Goal: Task Accomplishment & Management: Use online tool/utility

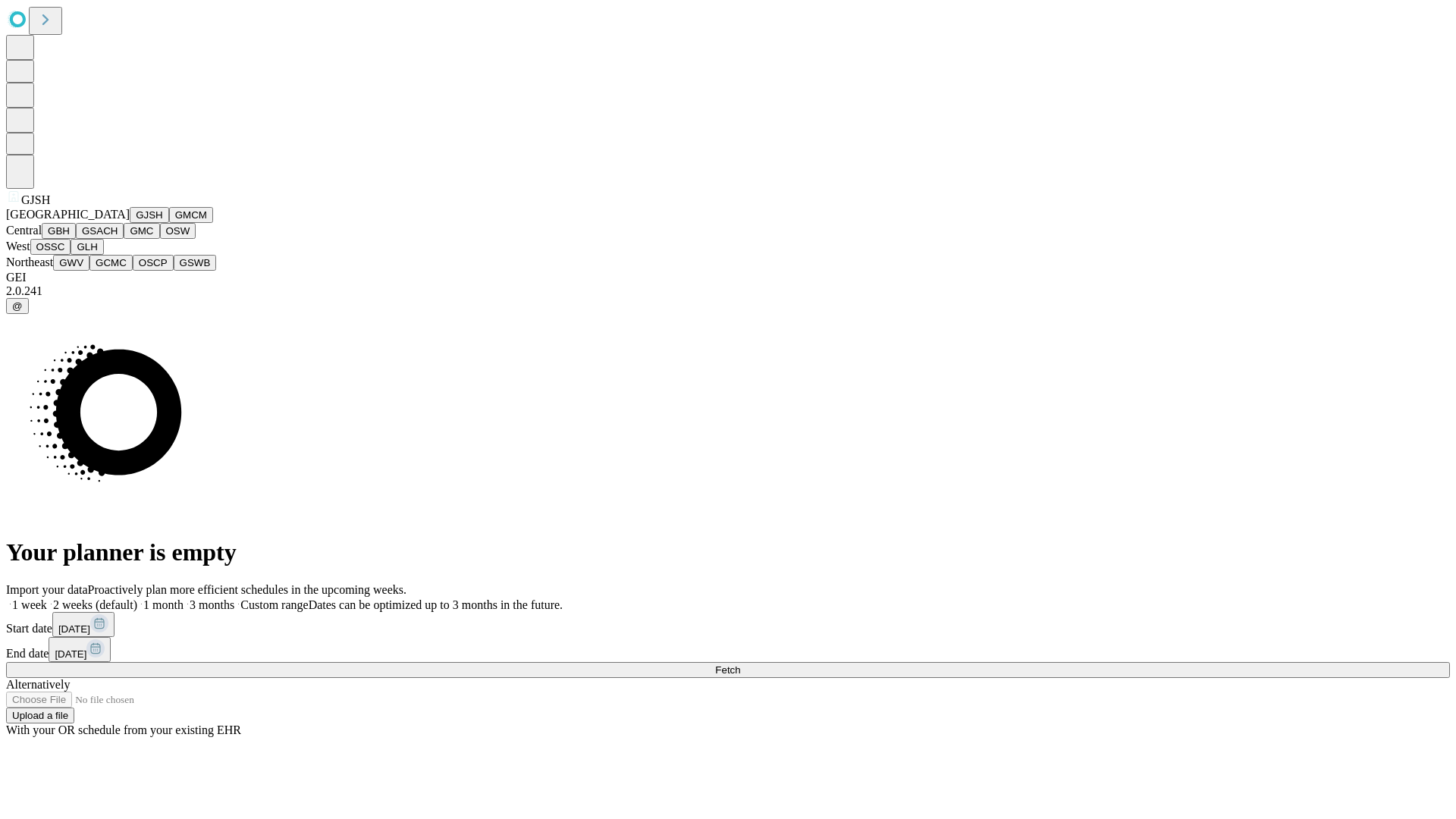
click at [130, 223] on button "GJSH" at bounding box center [149, 215] width 39 height 16
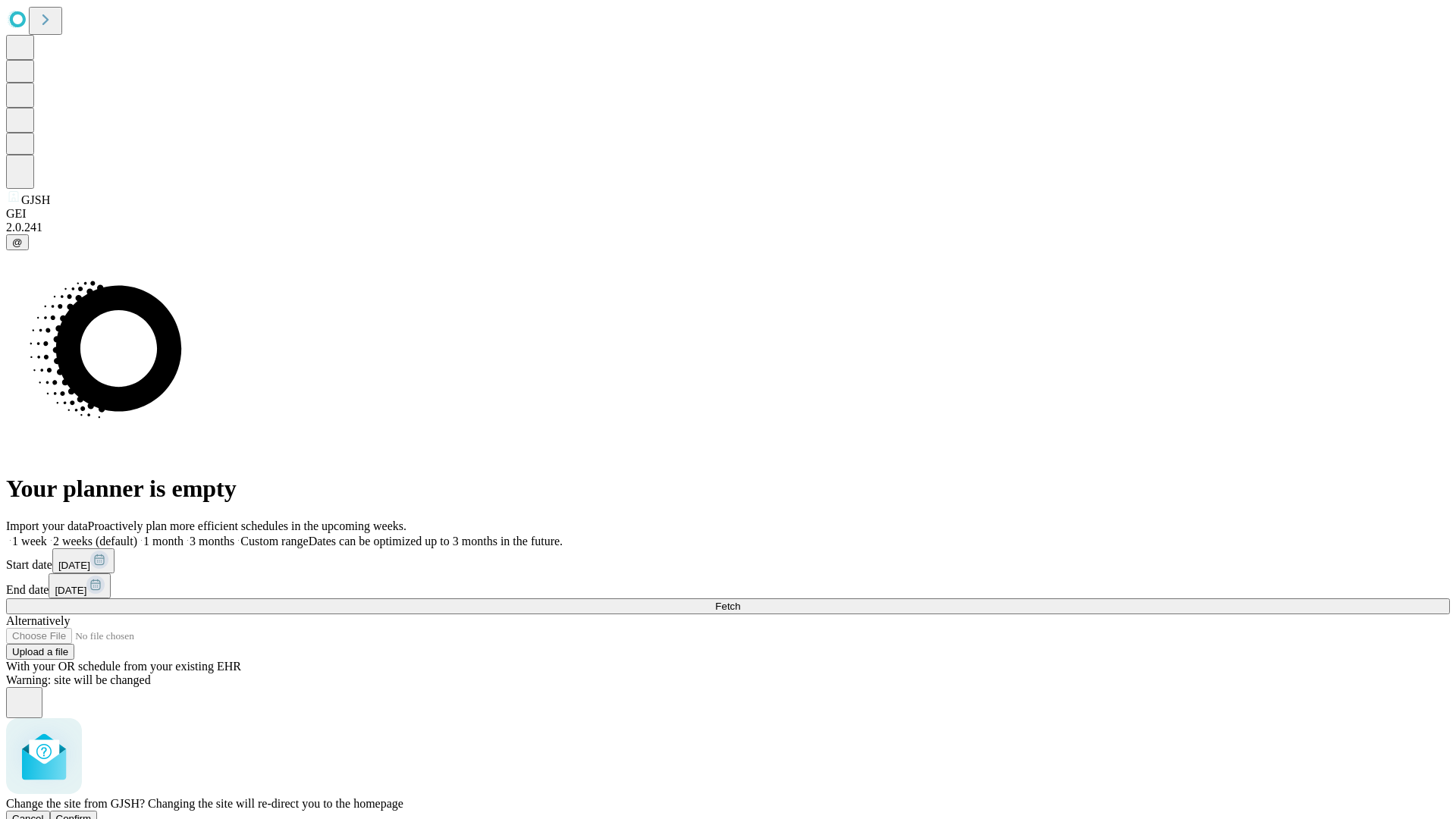
click at [92, 813] on span "Confirm" at bounding box center [74, 819] width 35 height 11
click at [184, 534] on label "1 month" at bounding box center [160, 541] width 46 height 13
click at [740, 601] on span "Fetch" at bounding box center [727, 606] width 25 height 11
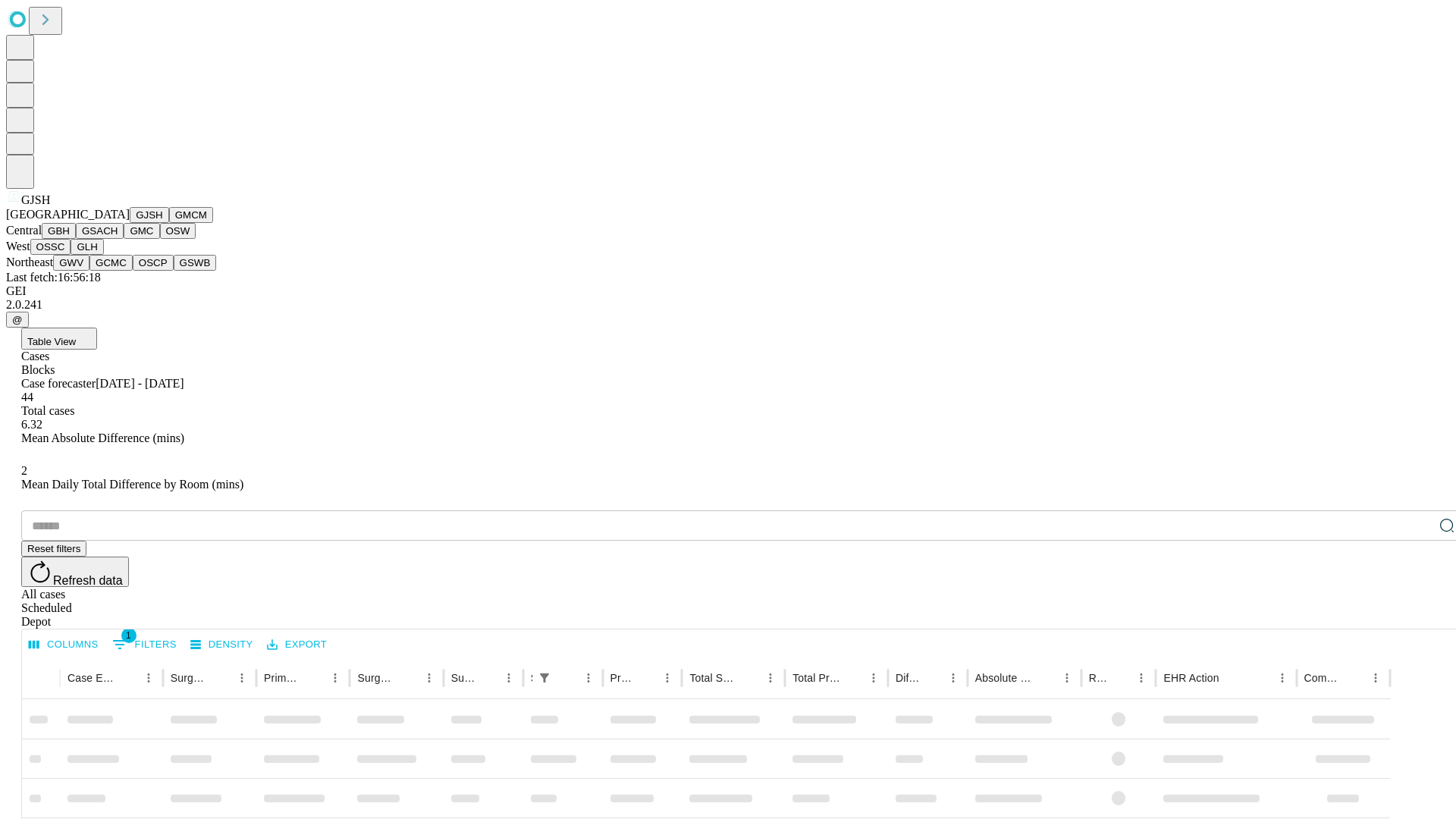
click at [169, 223] on button "GMCM" at bounding box center [191, 215] width 44 height 16
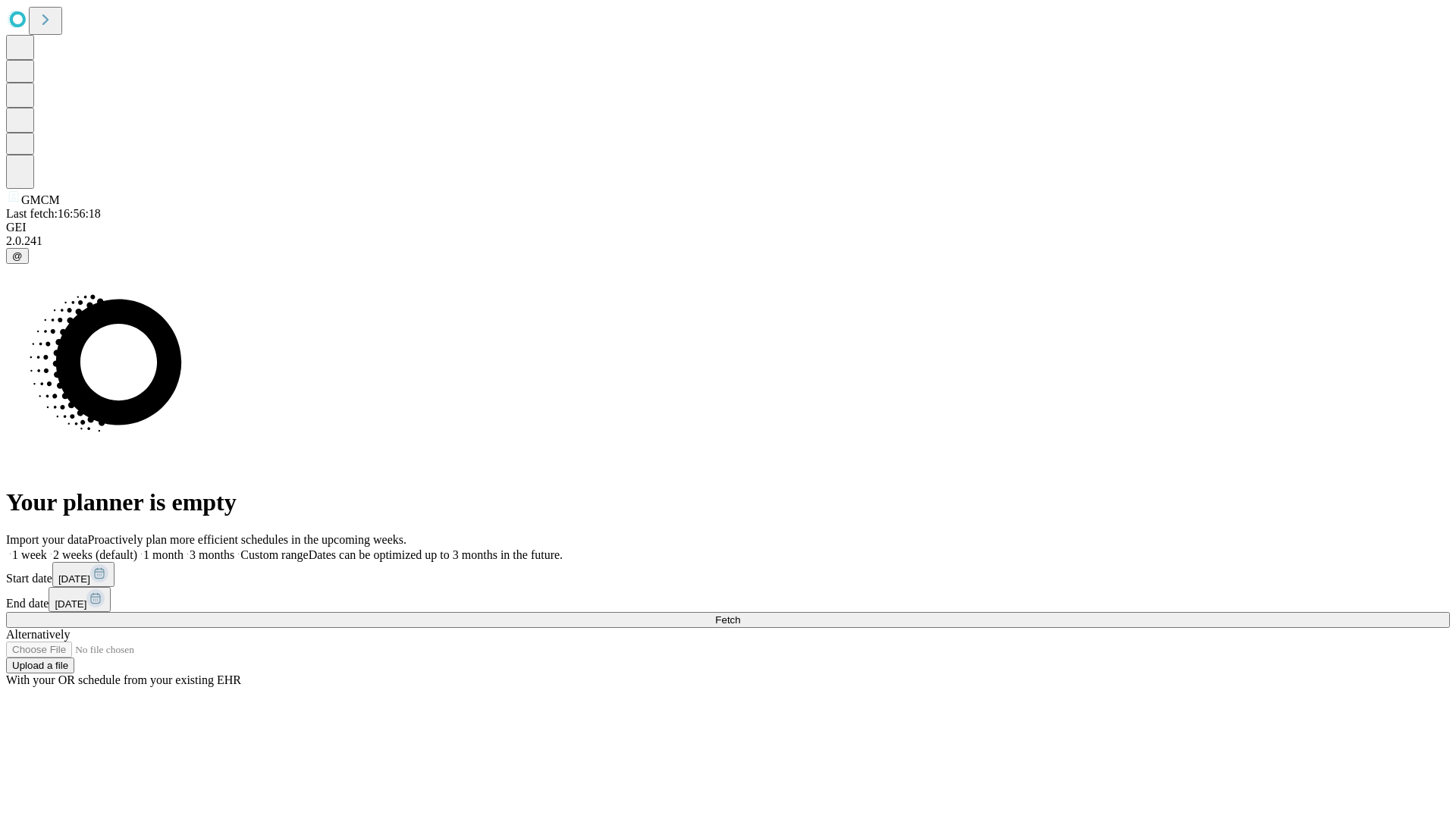
click at [184, 548] on label "1 month" at bounding box center [160, 555] width 46 height 13
click at [740, 614] on span "Fetch" at bounding box center [727, 620] width 25 height 11
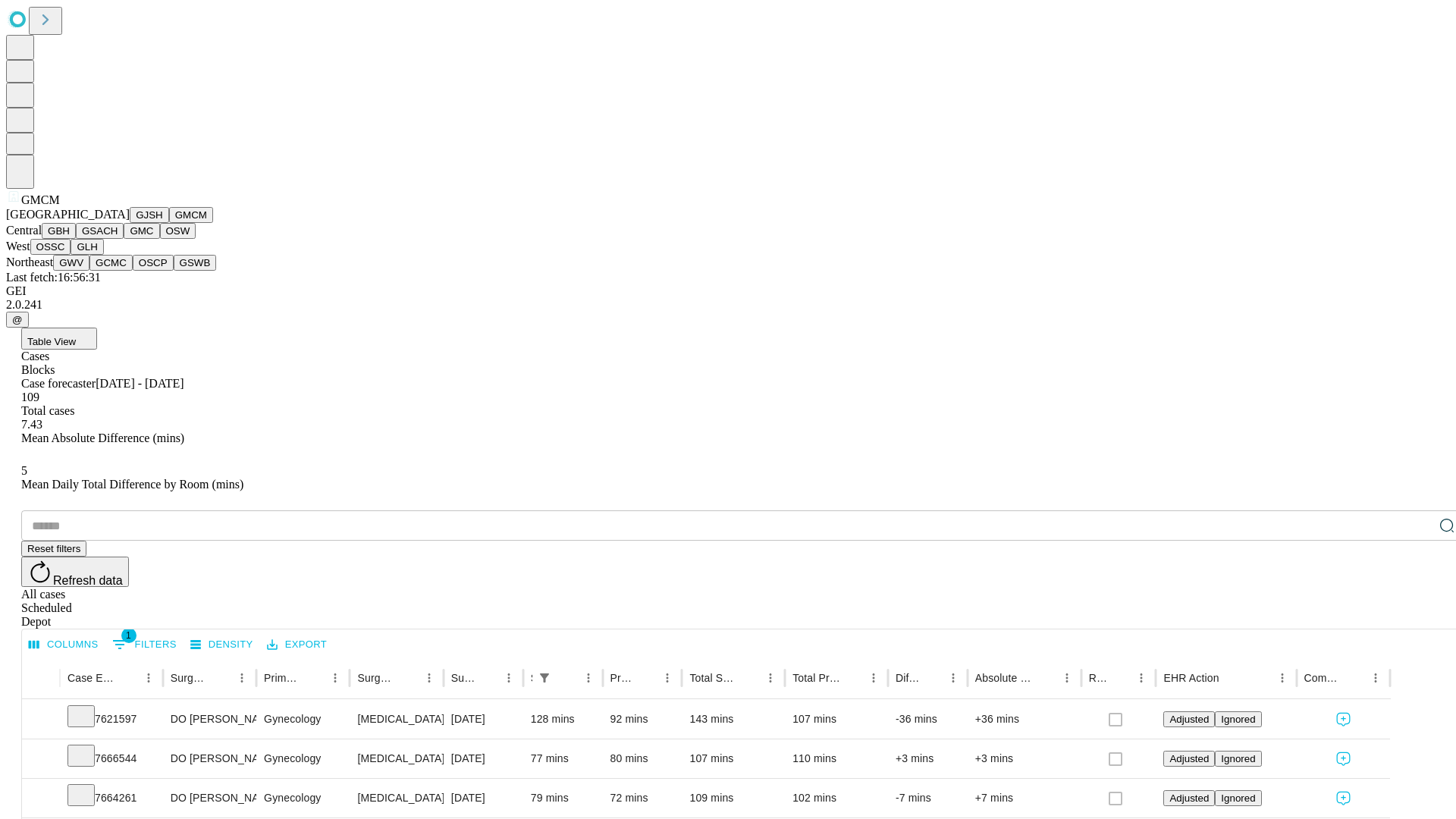
click at [76, 239] on button "GBH" at bounding box center [59, 231] width 34 height 16
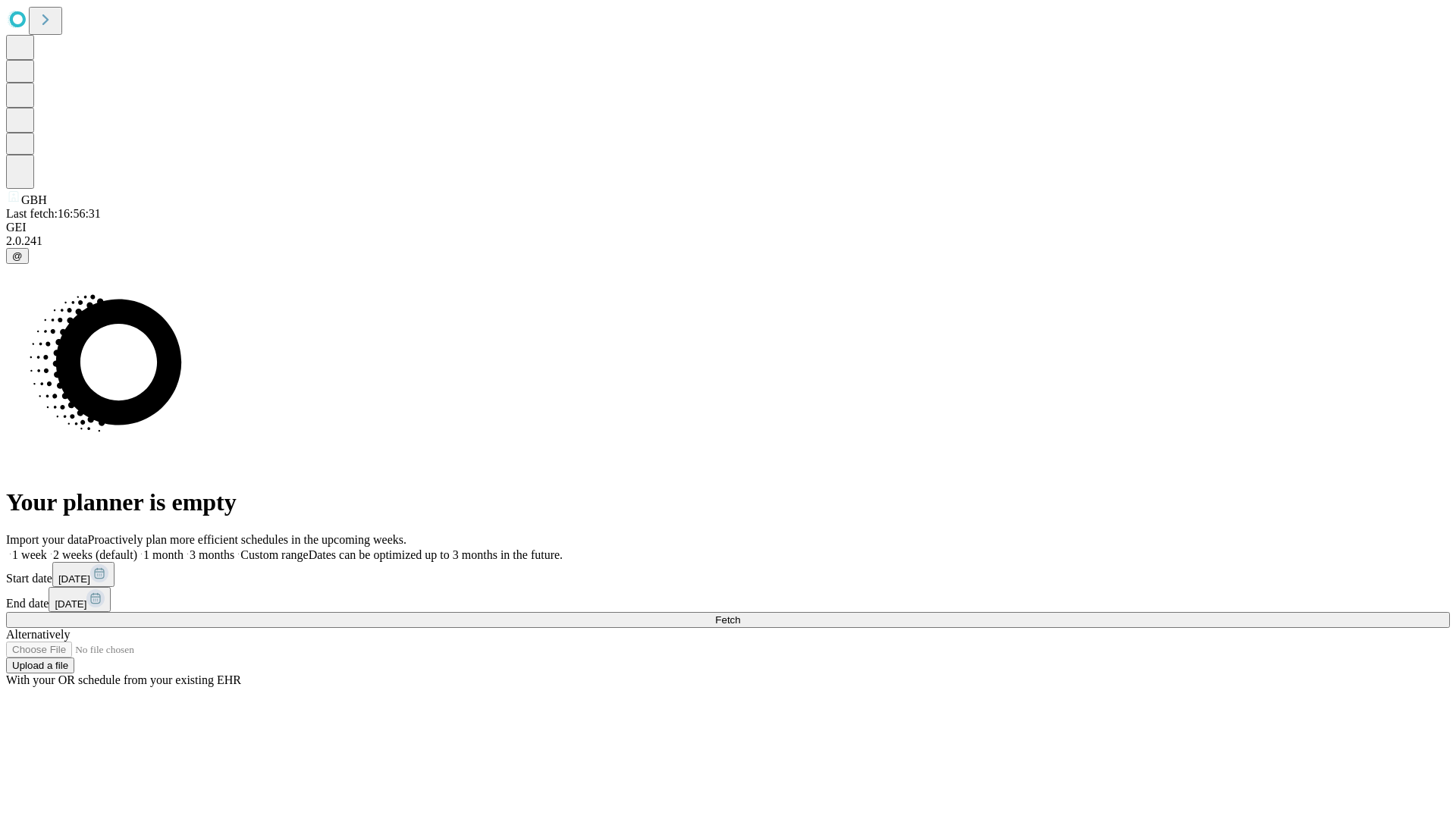
click at [184, 548] on label "1 month" at bounding box center [160, 555] width 46 height 13
click at [740, 614] on span "Fetch" at bounding box center [727, 620] width 25 height 11
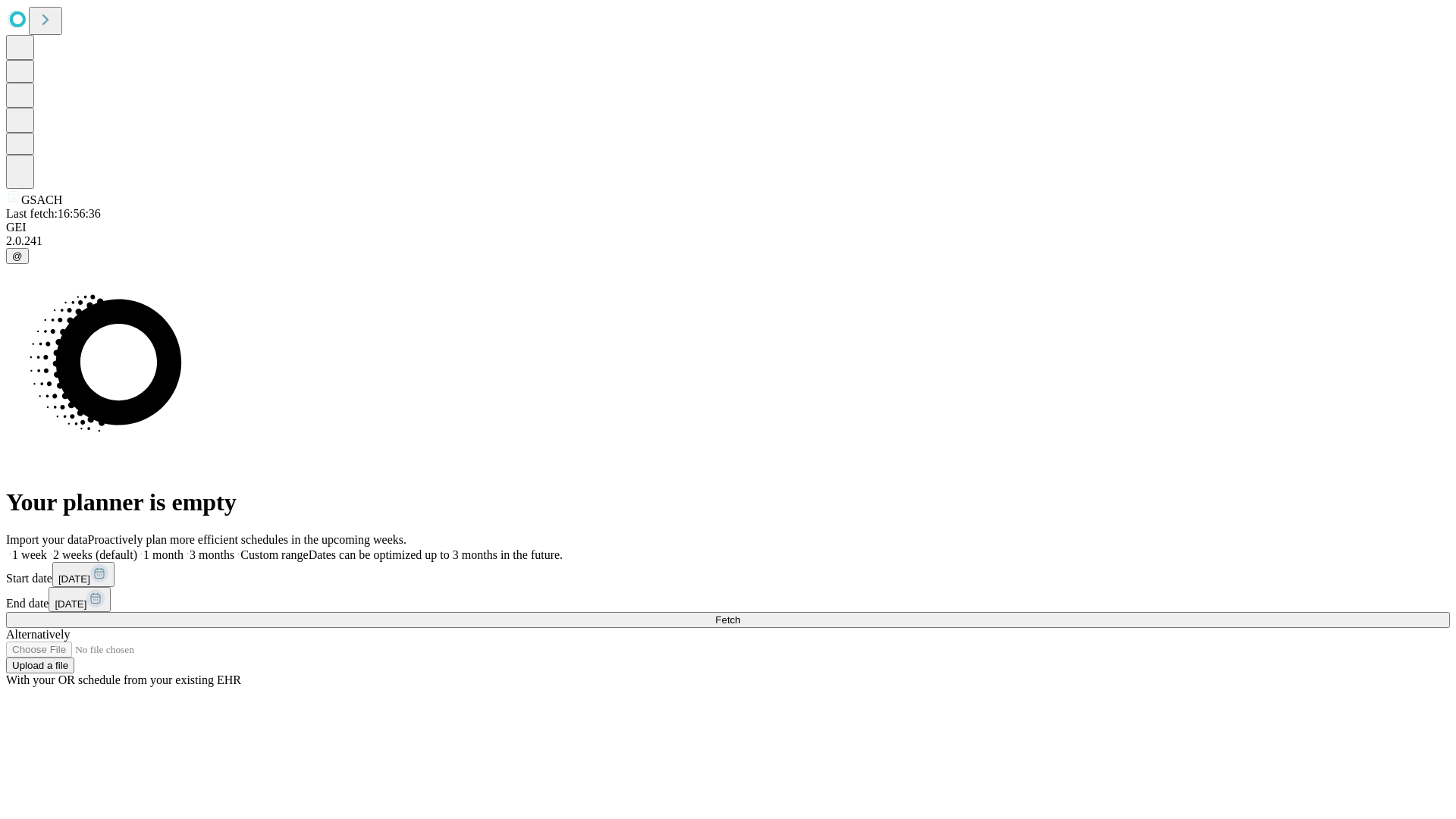
click at [740, 614] on span "Fetch" at bounding box center [727, 620] width 25 height 11
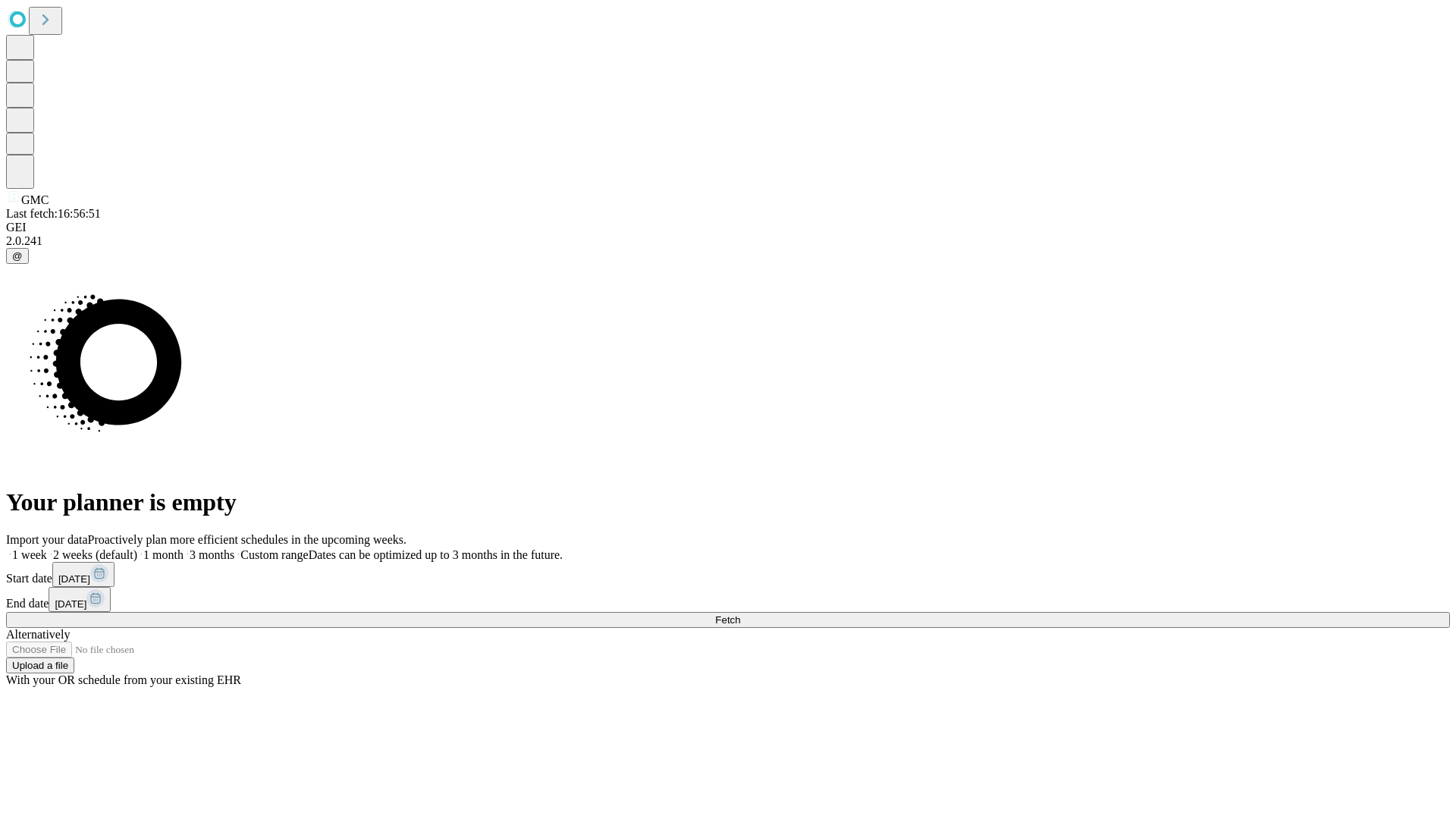
click at [184, 548] on label "1 month" at bounding box center [160, 555] width 46 height 13
click at [740, 614] on span "Fetch" at bounding box center [727, 620] width 25 height 11
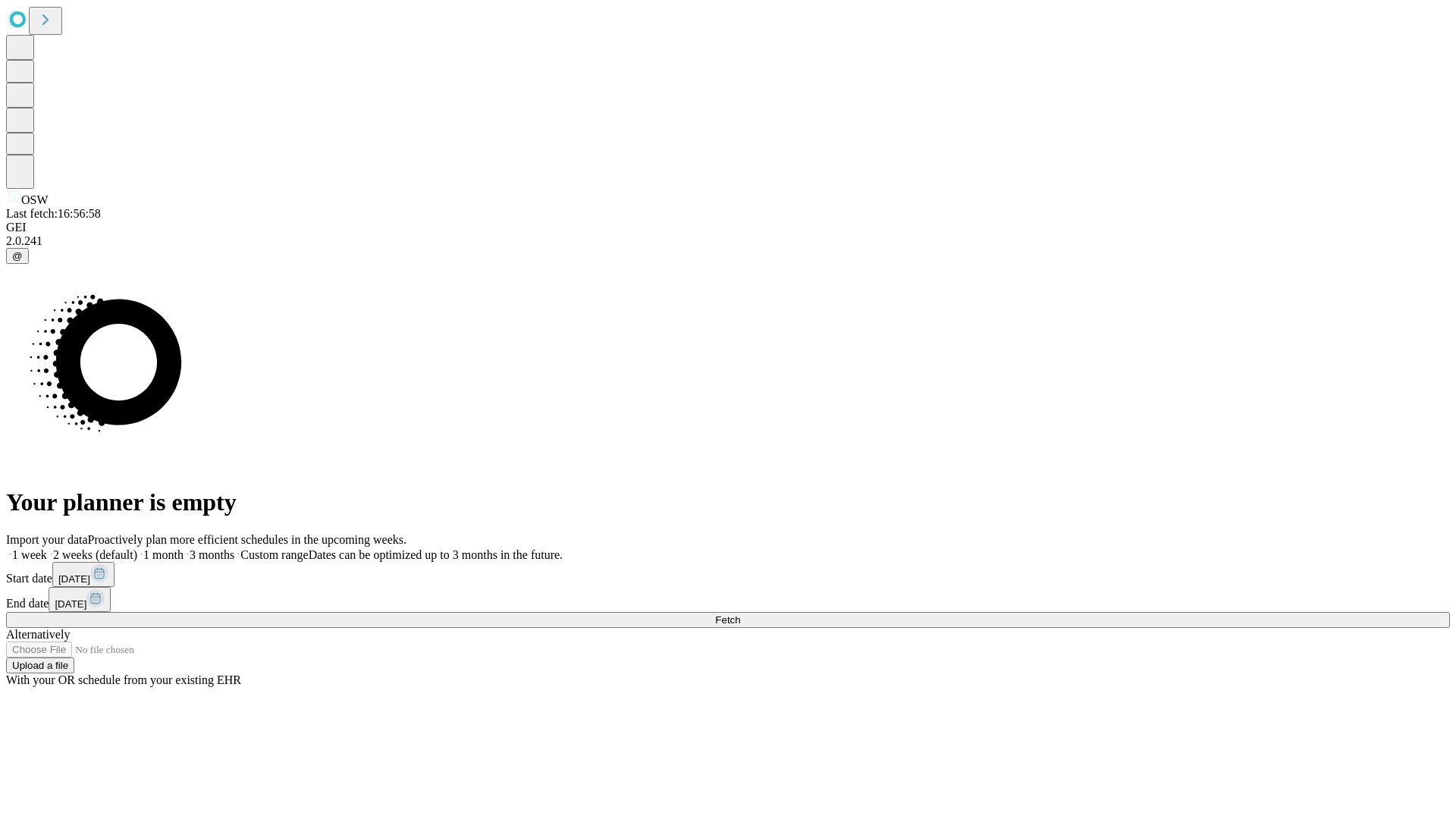
click at [184, 548] on label "1 month" at bounding box center [160, 555] width 46 height 13
click at [740, 614] on span "Fetch" at bounding box center [727, 620] width 25 height 11
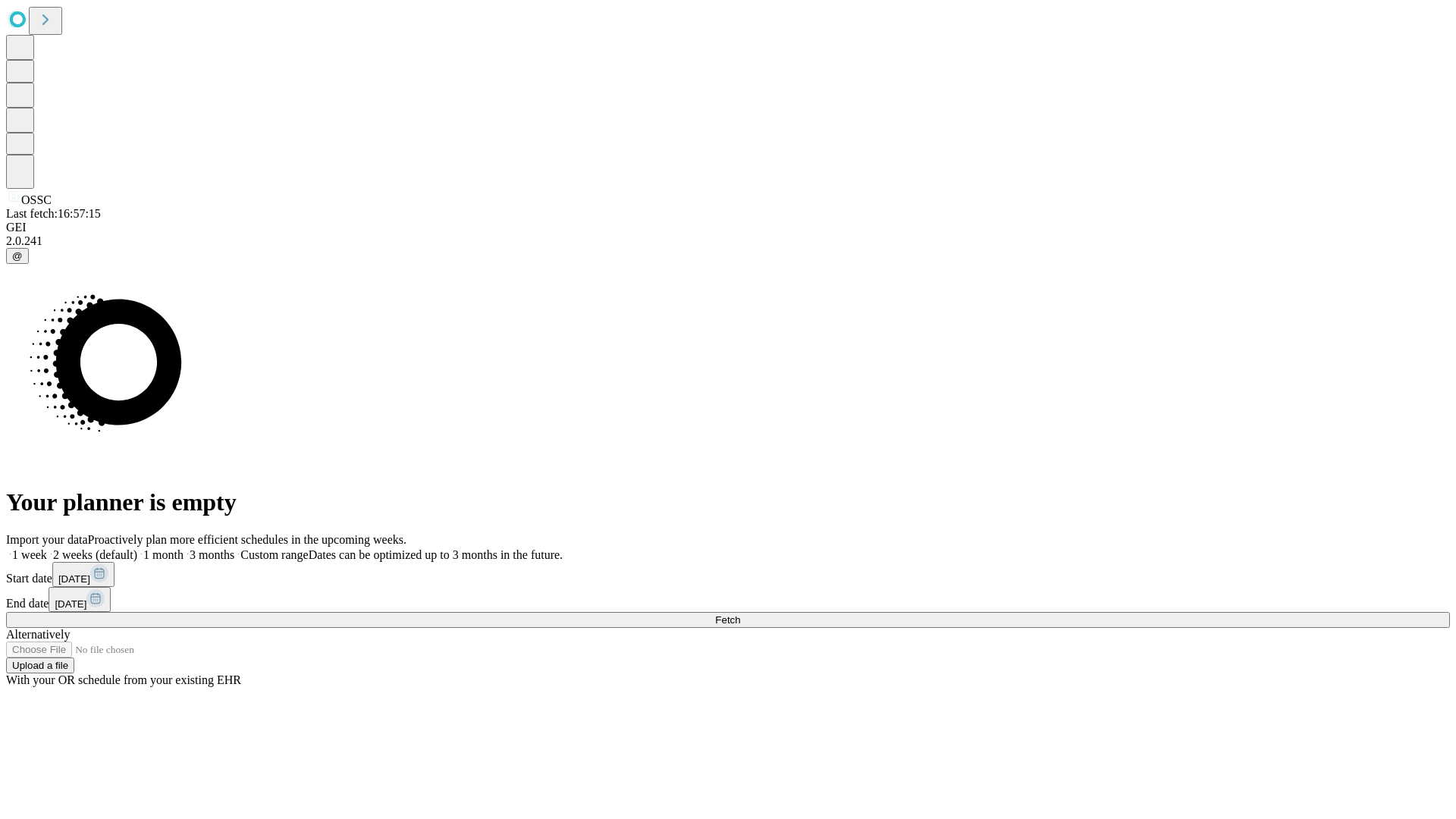
click at [740, 614] on span "Fetch" at bounding box center [727, 620] width 25 height 11
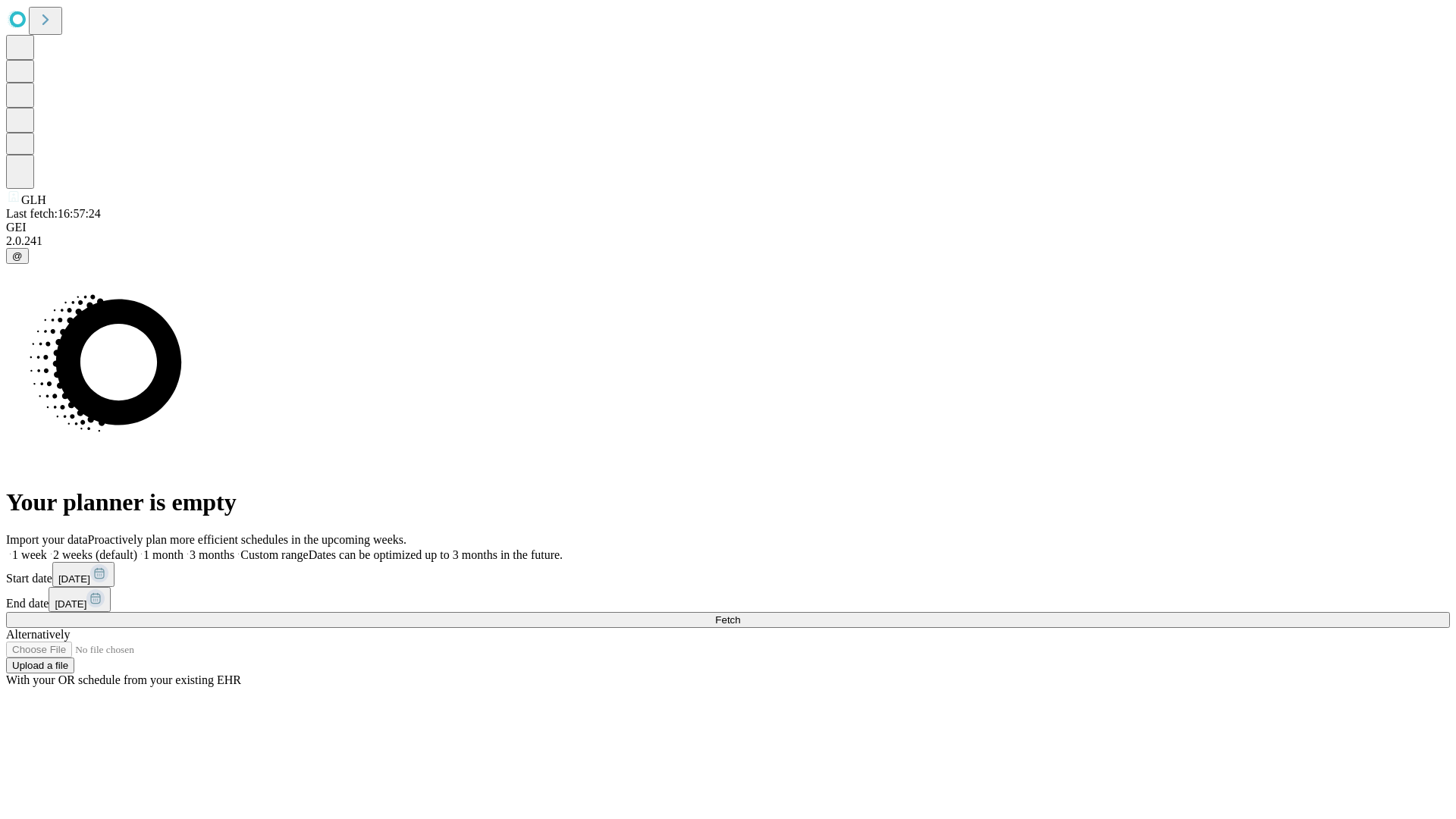
click at [184, 548] on label "1 month" at bounding box center [160, 555] width 46 height 13
click at [740, 614] on span "Fetch" at bounding box center [727, 620] width 25 height 11
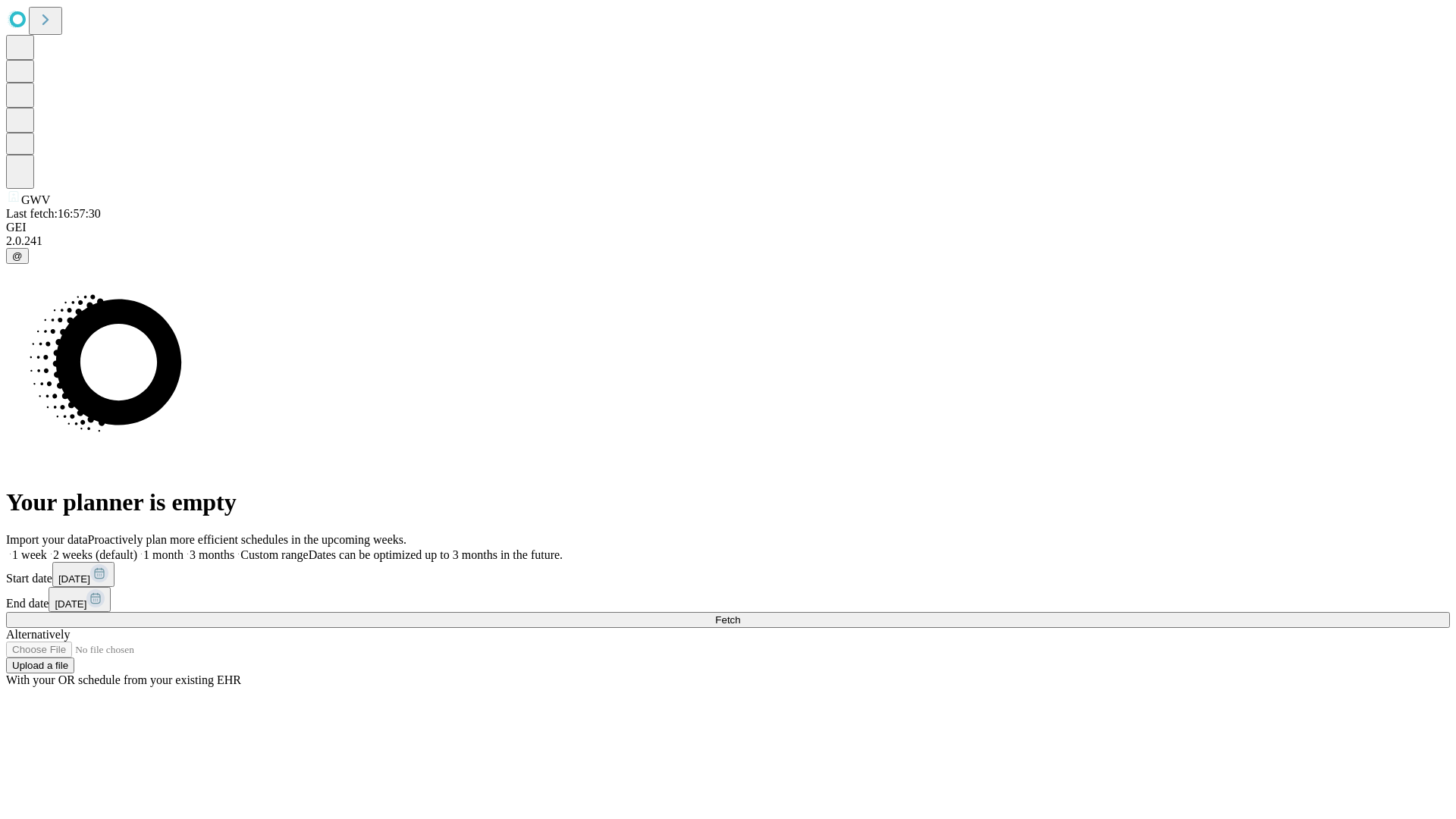
click at [184, 548] on label "1 month" at bounding box center [160, 555] width 46 height 13
click at [740, 614] on span "Fetch" at bounding box center [727, 620] width 25 height 11
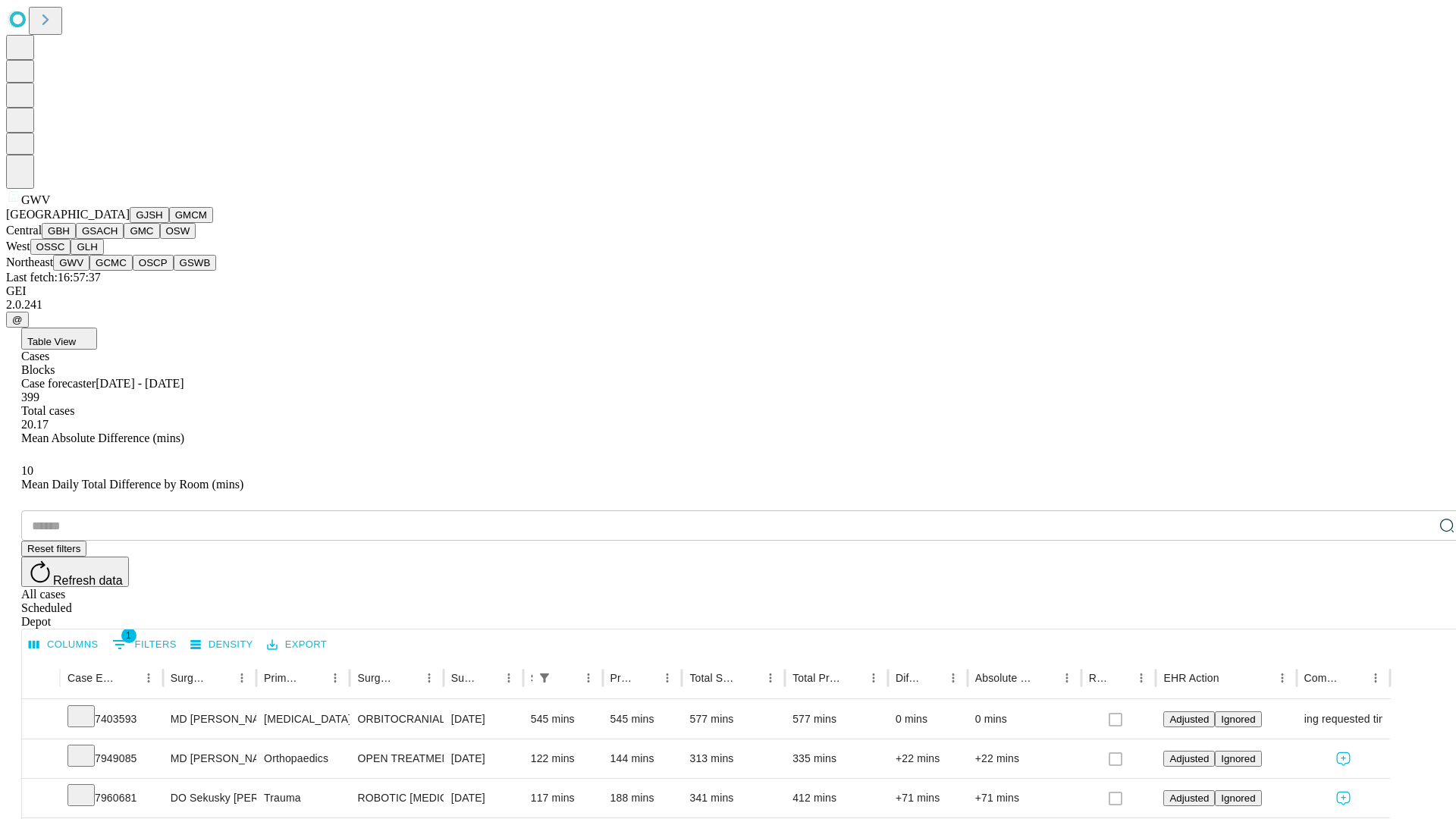
click at [118, 271] on button "GCMC" at bounding box center [111, 263] width 44 height 16
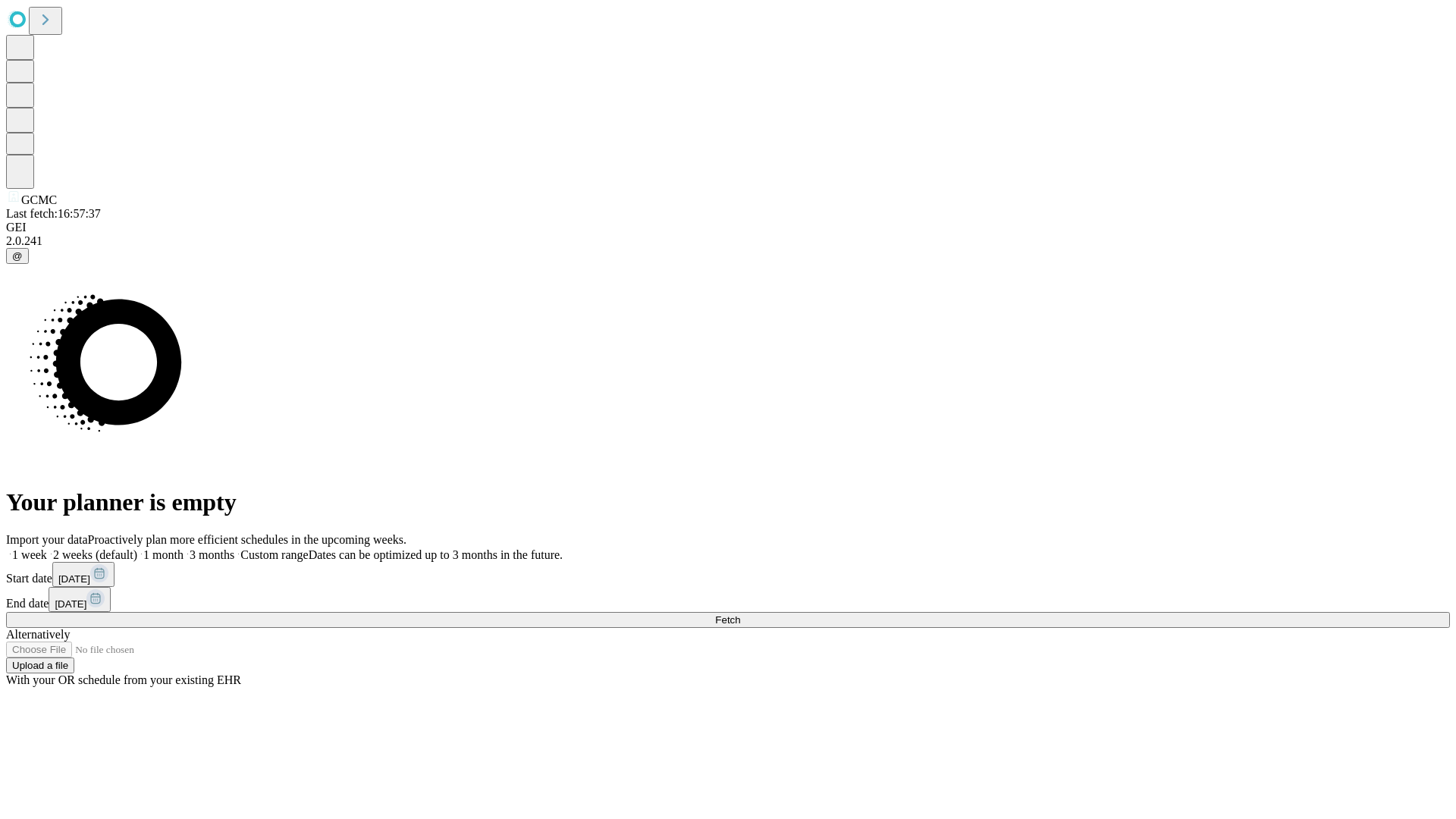
click at [740, 614] on span "Fetch" at bounding box center [727, 620] width 25 height 11
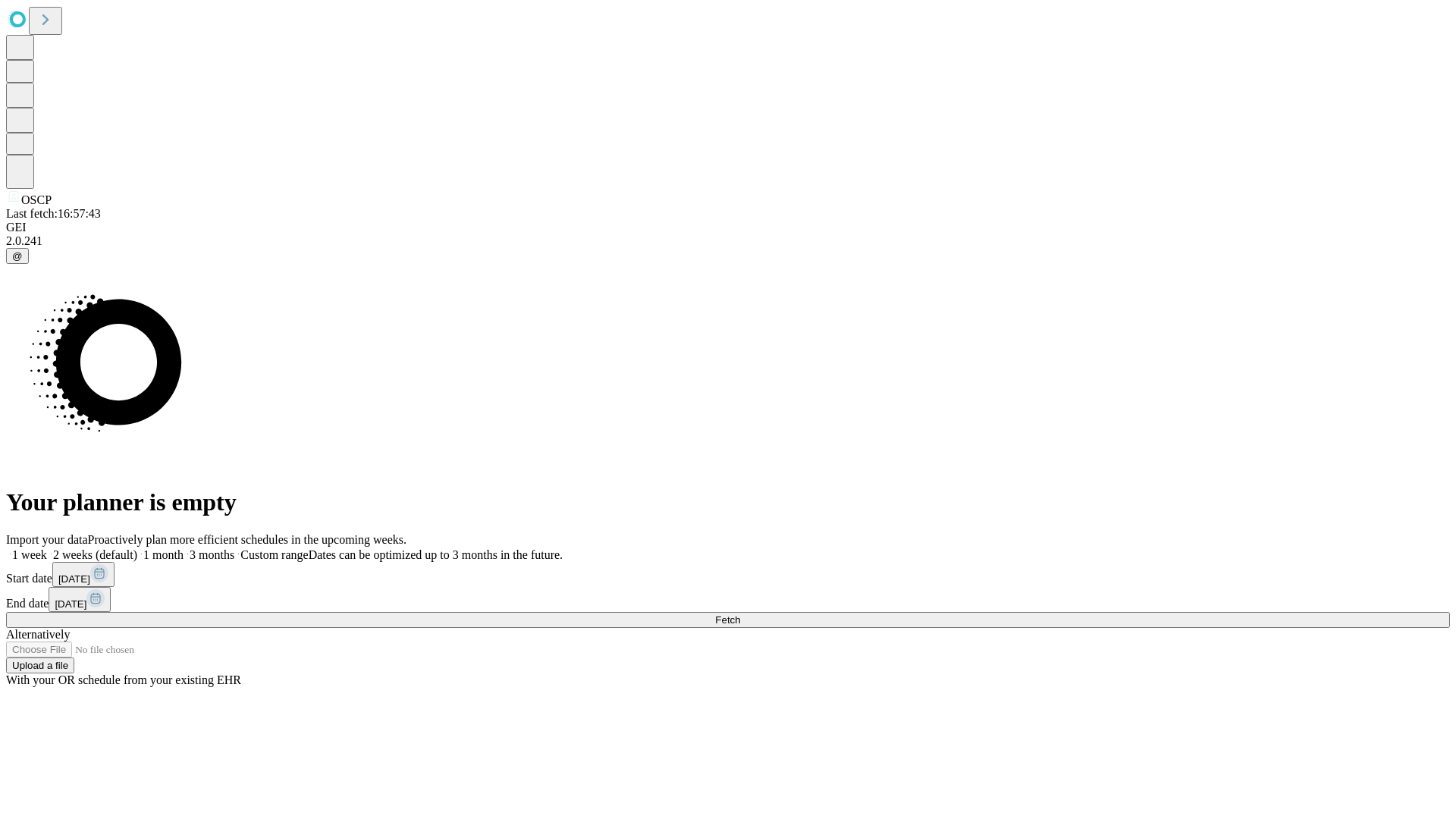
click at [184, 548] on label "1 month" at bounding box center [160, 555] width 46 height 13
click at [740, 614] on span "Fetch" at bounding box center [727, 620] width 25 height 11
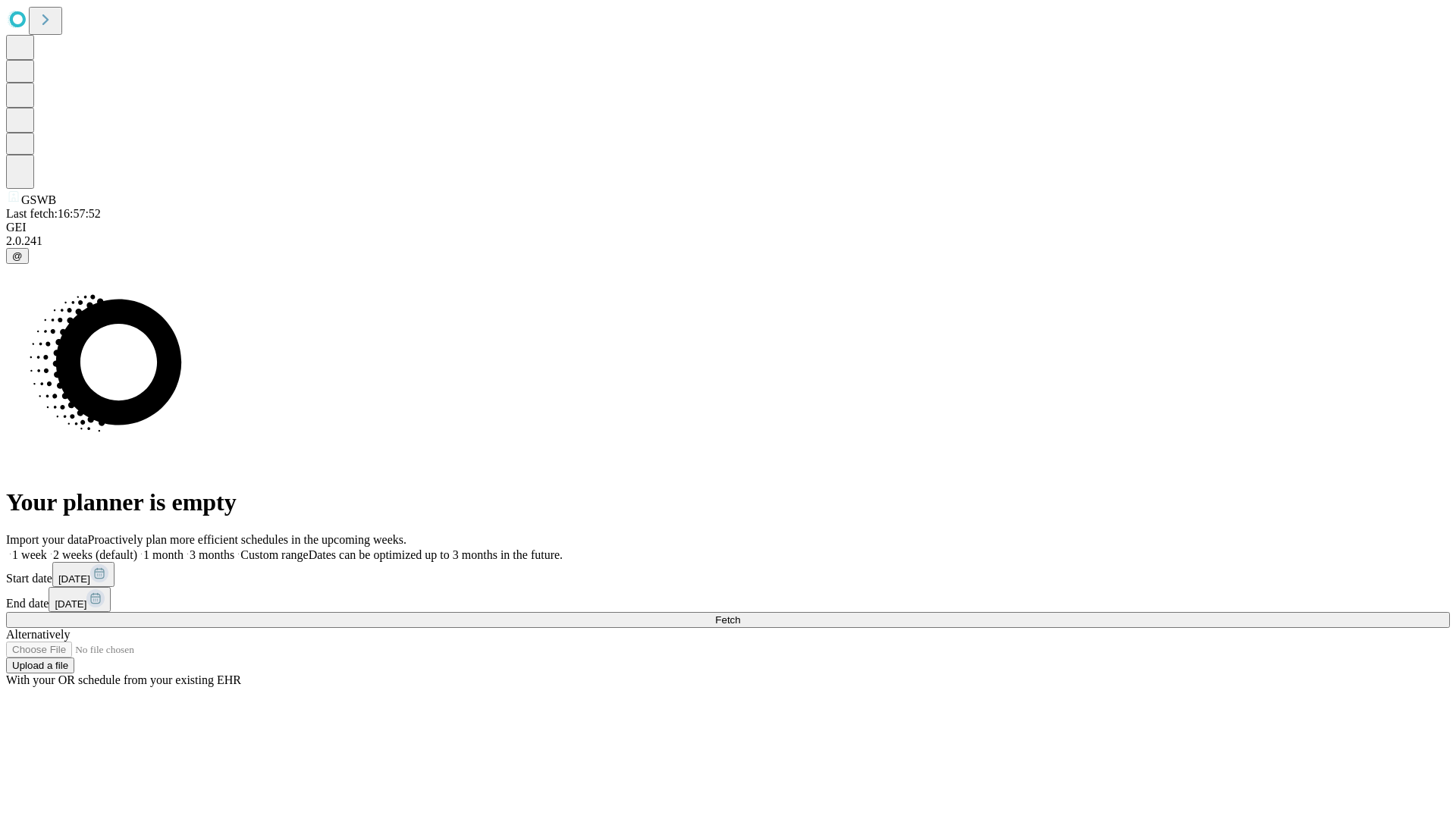
click at [184, 548] on label "1 month" at bounding box center [160, 555] width 46 height 13
click at [740, 614] on span "Fetch" at bounding box center [727, 620] width 25 height 11
